Goal: Check status: Check status

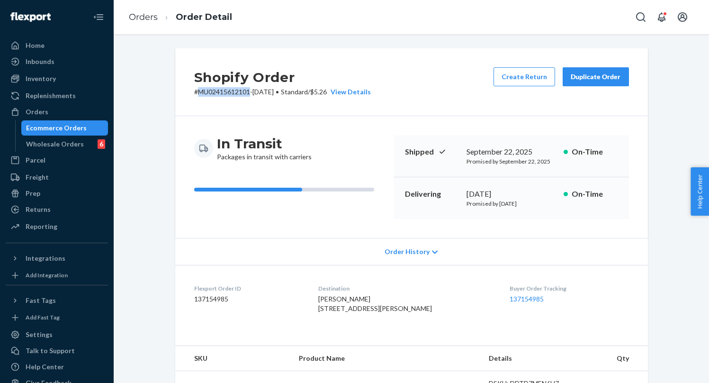
drag, startPoint x: 250, startPoint y: 95, endPoint x: 197, endPoint y: 94, distance: 53.6
click at [197, 94] on p "# MU02415612101-[DATE] • Standard / $5.26 View Details" at bounding box center [282, 91] width 177 height 9
copy p "MU02415612101"
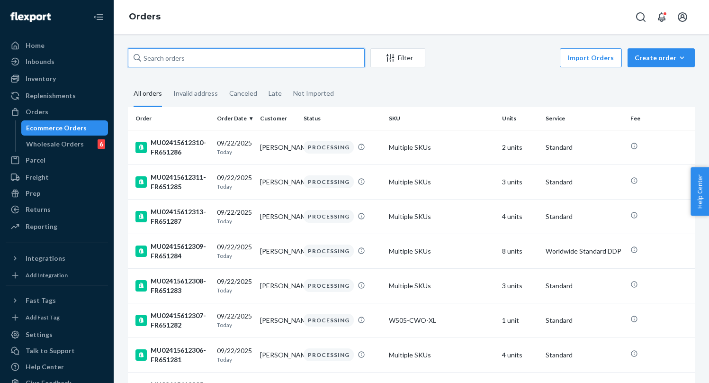
click at [168, 63] on input "text" at bounding box center [246, 57] width 237 height 19
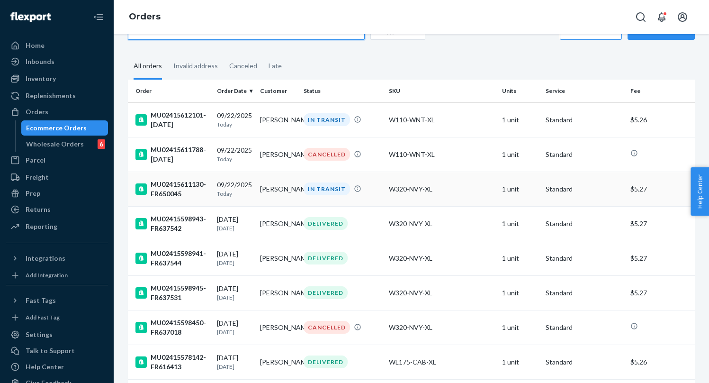
scroll to position [35, 0]
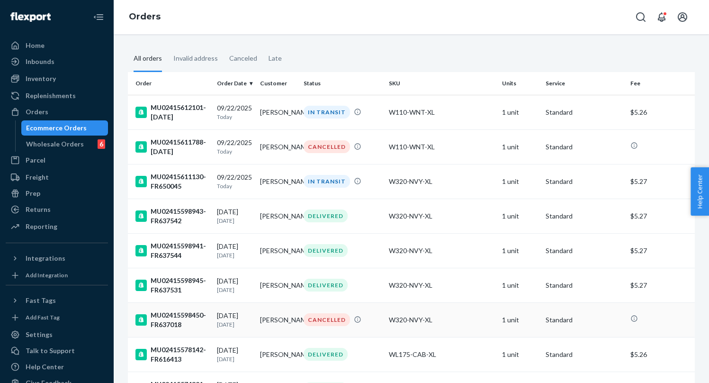
type input "[PERSON_NAME]"
click at [271, 322] on td "[PERSON_NAME]" at bounding box center [278, 319] width 44 height 35
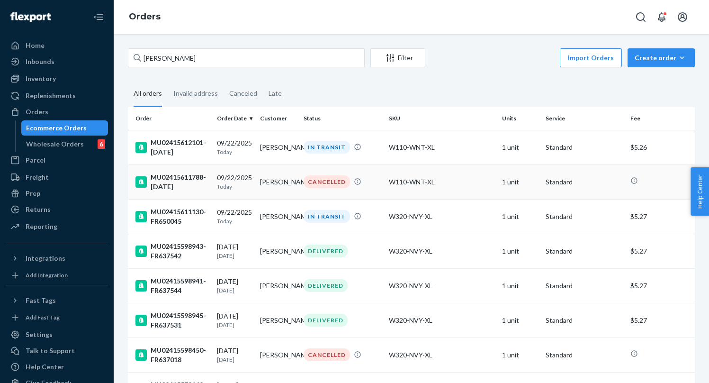
click at [244, 180] on div "[DATE] [DATE]" at bounding box center [235, 182] width 36 height 18
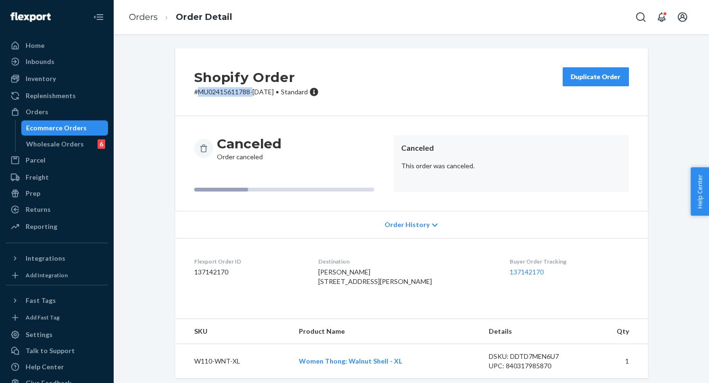
drag, startPoint x: 252, startPoint y: 91, endPoint x: 198, endPoint y: 94, distance: 54.5
click at [198, 94] on p "# MU02415611788-[DATE] • Standard" at bounding box center [256, 91] width 125 height 9
copy p "MU02415611788-"
